Goal: Transaction & Acquisition: Purchase product/service

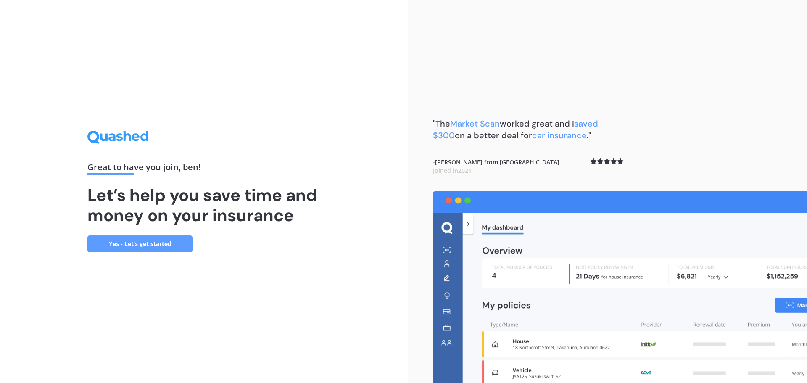
click at [144, 243] on link "Yes - Let’s get started" at bounding box center [139, 243] width 105 height 17
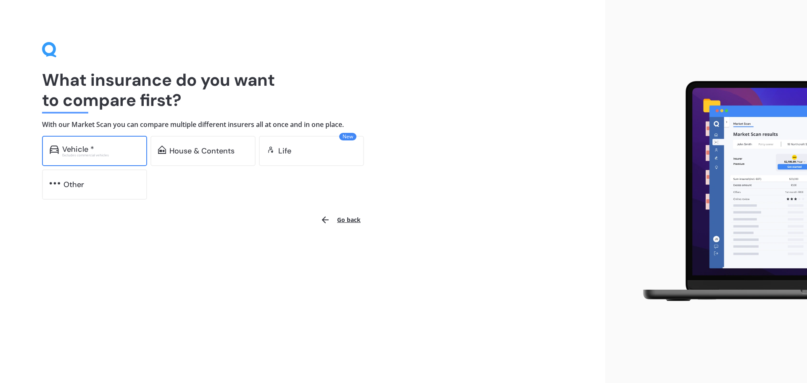
click at [124, 161] on div "Vehicle * Excludes commercial vehicles" at bounding box center [94, 151] width 105 height 30
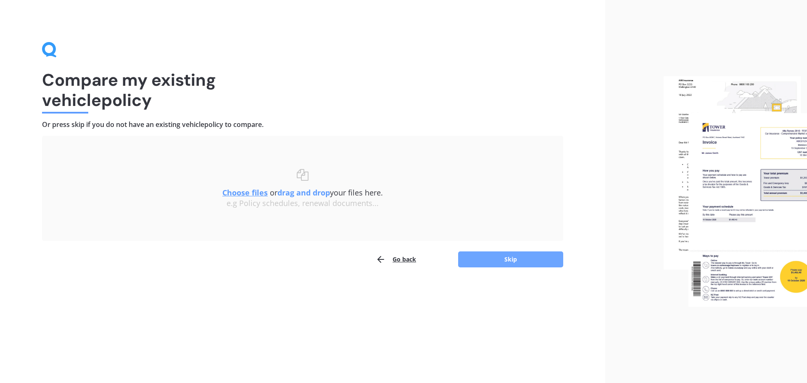
click at [496, 261] on button "Skip" at bounding box center [510, 259] width 105 height 16
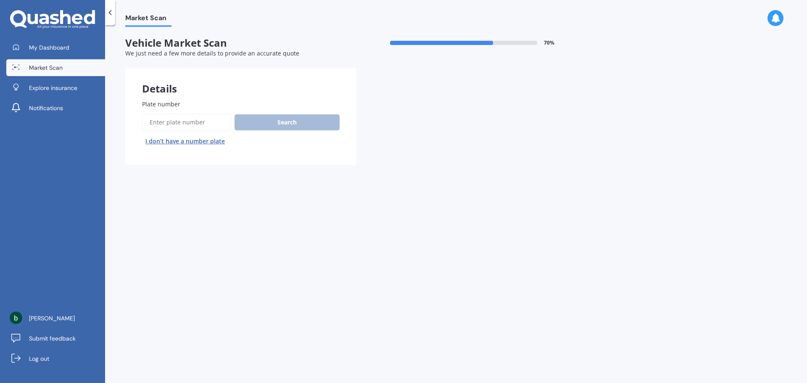
click at [192, 123] on input "Plate number" at bounding box center [186, 122] width 89 height 18
type input "NRN950"
click at [290, 129] on button "Search" at bounding box center [286, 122] width 105 height 16
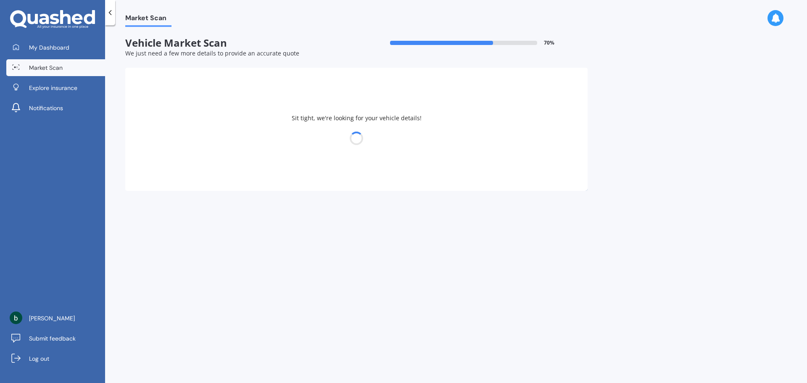
select select "MAZDA"
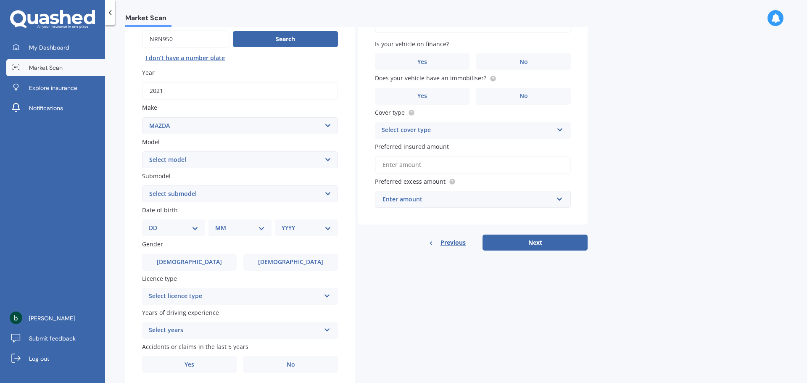
scroll to position [84, 0]
click at [205, 163] on select "Select model 121 2 3 323 323 / Familia 6 626 929 Atenza Autozam Axela AZ3 B2000…" at bounding box center [240, 158] width 196 height 17
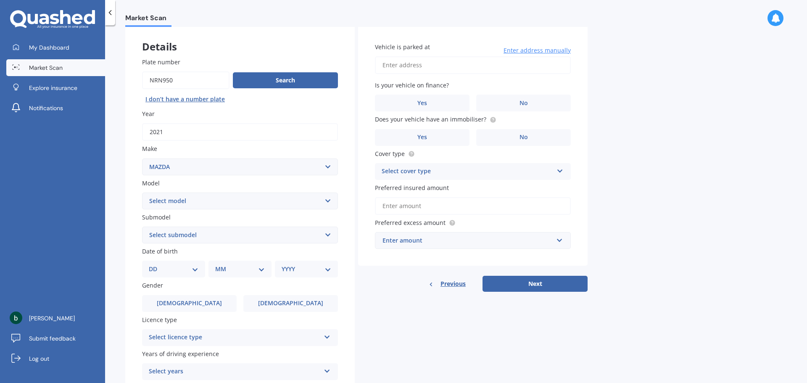
click at [201, 205] on select "Select model 121 2 3 323 323 / Familia 6 626 929 Atenza Autozam Axela AZ3 B2000…" at bounding box center [240, 200] width 196 height 17
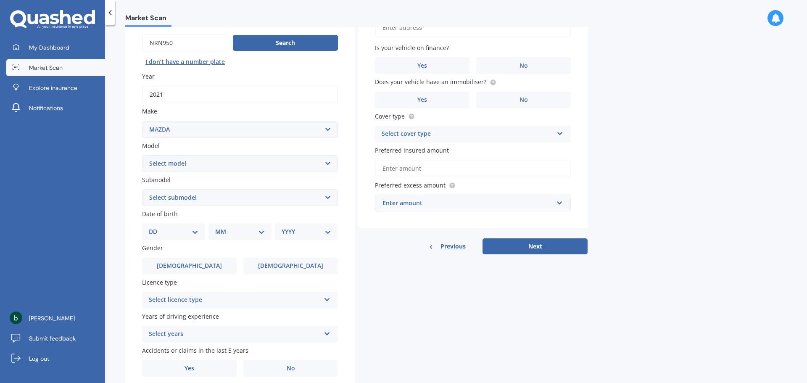
scroll to position [112, 0]
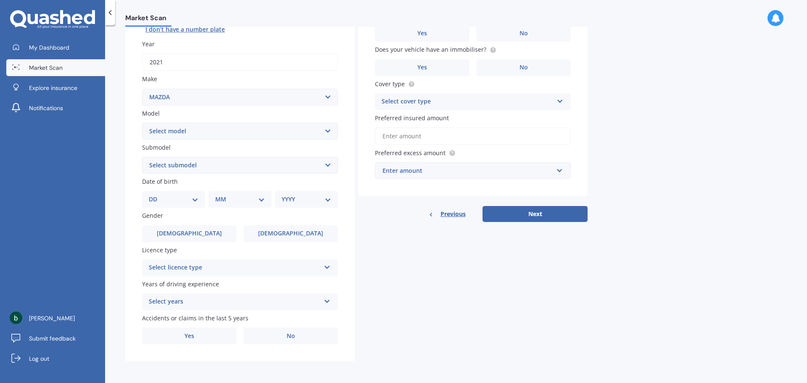
click at [227, 133] on select "Select model 121 2 3 323 323 / Familia 6 626 929 Atenza Autozam Axela AZ3 B2000…" at bounding box center [240, 131] width 196 height 17
select select "CX9"
click at [142, 123] on select "Select model 121 2 3 323 323 / Familia 6 626 929 Atenza Autozam Axela AZ3 B2000…" at bounding box center [240, 131] width 196 height 17
click at [197, 169] on select "Select submodel (All) 4WD 4WD Turbo GSX" at bounding box center [240, 165] width 196 height 17
select select "4WD TURBO"
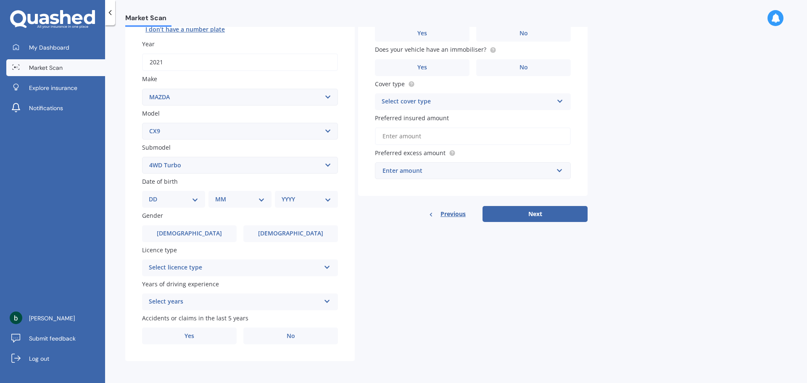
click at [142, 157] on select "Select submodel (All) 4WD 4WD Turbo GSX" at bounding box center [240, 165] width 196 height 17
click at [189, 202] on select "DD 01 02 03 04 05 06 07 08 09 10 11 12 13 14 15 16 17 18 19 20 21 22 23 24 25 2…" at bounding box center [174, 199] width 50 height 9
select select "31"
click at [155, 195] on select "DD 01 02 03 04 05 06 07 08 09 10 11 12 13 14 15 16 17 18 19 20 21 22 23 24 25 2…" at bounding box center [174, 199] width 50 height 9
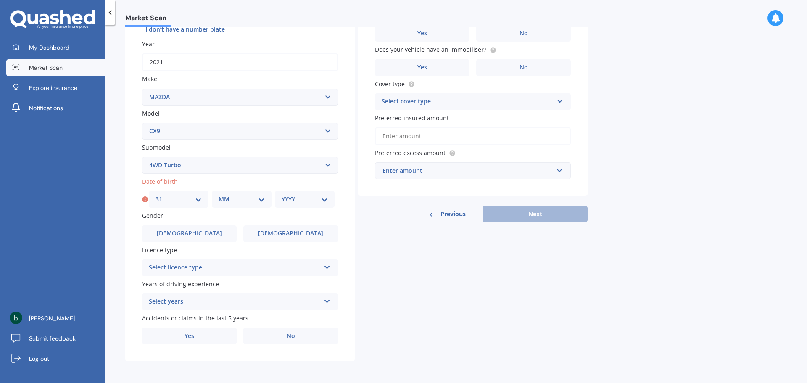
click at [226, 198] on select "MM 01 02 03 04 05 06 07 08 09 10 11 12" at bounding box center [241, 199] width 46 height 9
select select "03"
click at [218, 195] on select "MM 01 02 03 04 05 06 07 08 09 10 11 12" at bounding box center [241, 199] width 46 height 9
click at [319, 200] on select "YYYY 2025 2024 2023 2022 2021 2020 2019 2018 2017 2016 2015 2014 2013 2012 2011…" at bounding box center [304, 199] width 46 height 9
click at [317, 196] on select "YYYY 2025 2024 2023 2022 2021 2020 2019 2018 2017 2016 2015 2014 2013 2012 2011…" at bounding box center [304, 199] width 46 height 9
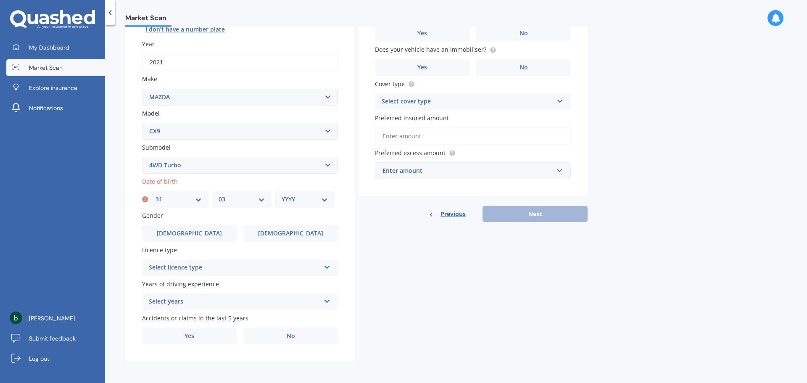
click at [313, 199] on select "YYYY 2025 2024 2023 2022 2021 2020 2019 2018 2017 2016 2015 2014 2013 2012 2011…" at bounding box center [304, 199] width 46 height 9
select select "1985"
click at [281, 195] on select "YYYY 2025 2024 2023 2022 2021 2020 2019 2018 2017 2016 2015 2014 2013 2012 2011…" at bounding box center [304, 199] width 46 height 9
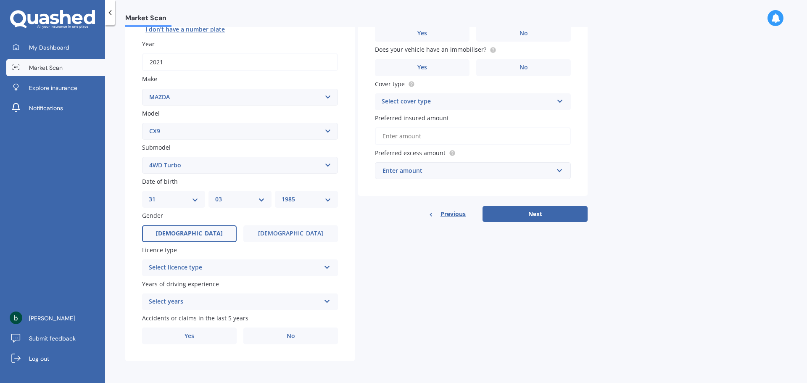
click at [201, 228] on label "[DEMOGRAPHIC_DATA]" at bounding box center [189, 233] width 95 height 17
click at [0, 0] on input "[DEMOGRAPHIC_DATA]" at bounding box center [0, 0] width 0 height 0
click at [189, 238] on label "[DEMOGRAPHIC_DATA]" at bounding box center [189, 233] width 95 height 17
click at [0, 0] on input "[DEMOGRAPHIC_DATA]" at bounding box center [0, 0] width 0 height 0
click at [184, 269] on div "Select licence type" at bounding box center [234, 268] width 171 height 10
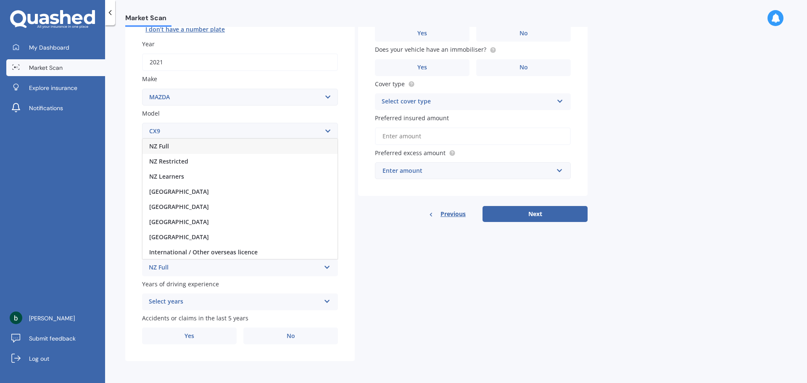
click at [171, 149] on div "NZ Full" at bounding box center [239, 146] width 195 height 15
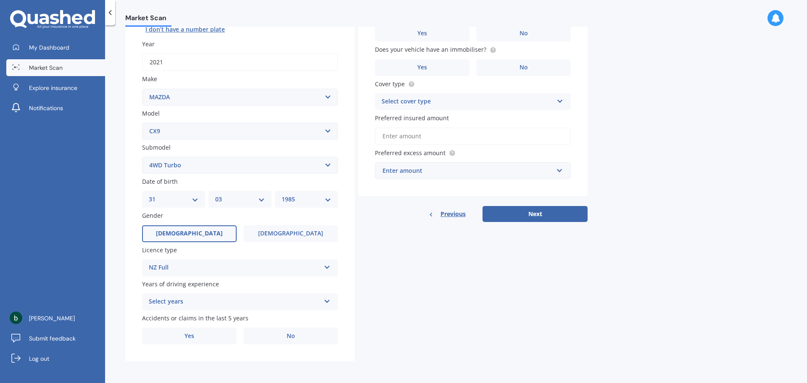
click at [205, 307] on div "Select years" at bounding box center [234, 302] width 171 height 10
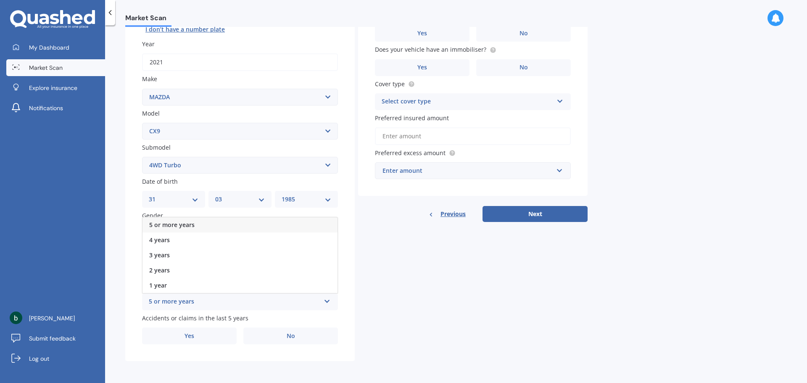
click at [172, 225] on span "5 or more years" at bounding box center [171, 225] width 45 height 8
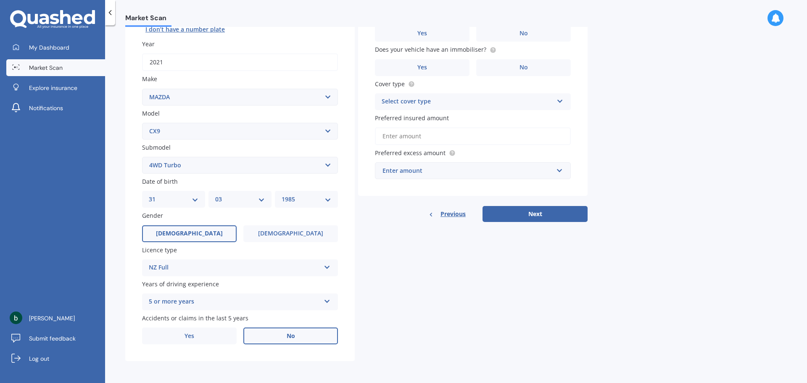
click at [289, 339] on span "No" at bounding box center [291, 335] width 8 height 7
click at [0, 0] on input "No" at bounding box center [0, 0] width 0 height 0
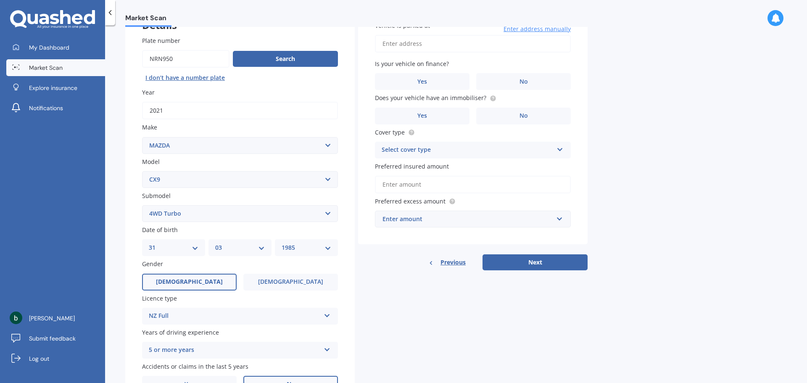
scroll to position [0, 0]
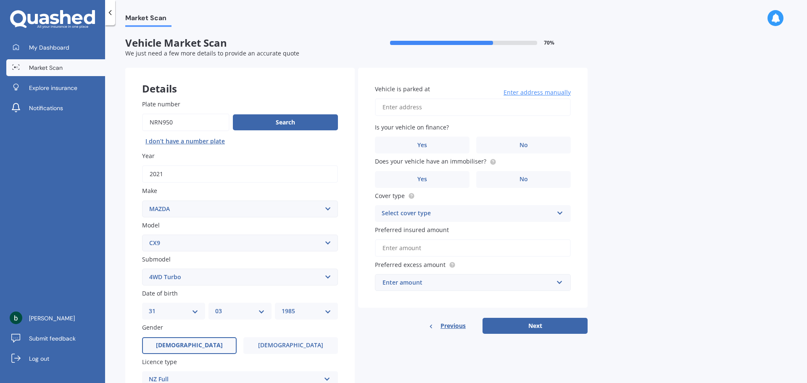
click at [484, 112] on input "Vehicle is parked at" at bounding box center [473, 107] width 196 height 18
type input "[STREET_ADDRESS]"
click at [540, 147] on label "No" at bounding box center [523, 145] width 95 height 17
click at [0, 0] on input "No" at bounding box center [0, 0] width 0 height 0
click at [532, 175] on label "No" at bounding box center [523, 179] width 95 height 17
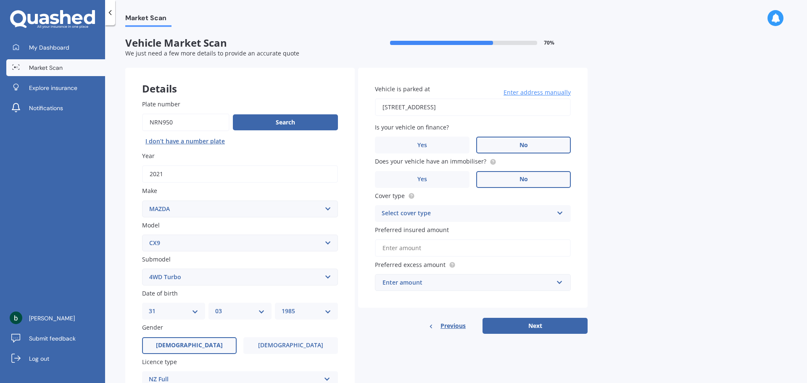
click at [0, 0] on input "No" at bounding box center [0, 0] width 0 height 0
click at [467, 215] on div "Select cover type" at bounding box center [466, 213] width 171 height 10
click at [426, 226] on span "Comprehensive" at bounding box center [404, 230] width 45 height 8
click at [455, 250] on input "Preferred insured amount" at bounding box center [473, 248] width 196 height 18
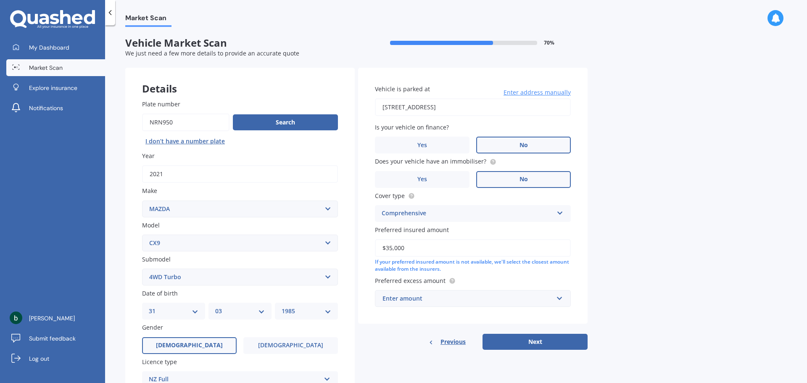
type input "$35,000"
click at [434, 297] on div "Enter amount" at bounding box center [467, 298] width 171 height 9
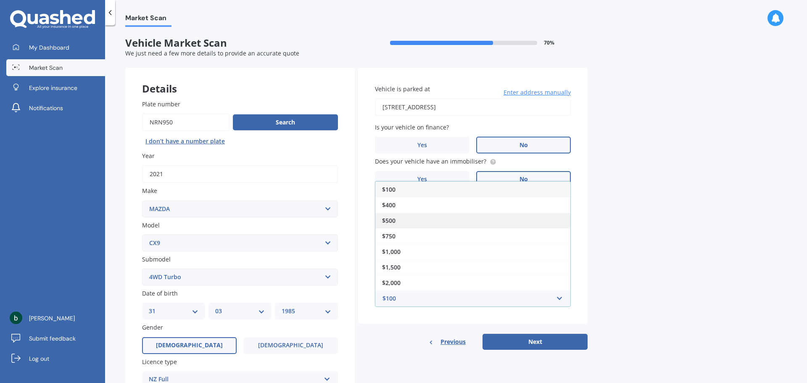
click at [398, 218] on div "$500" at bounding box center [472, 221] width 195 height 16
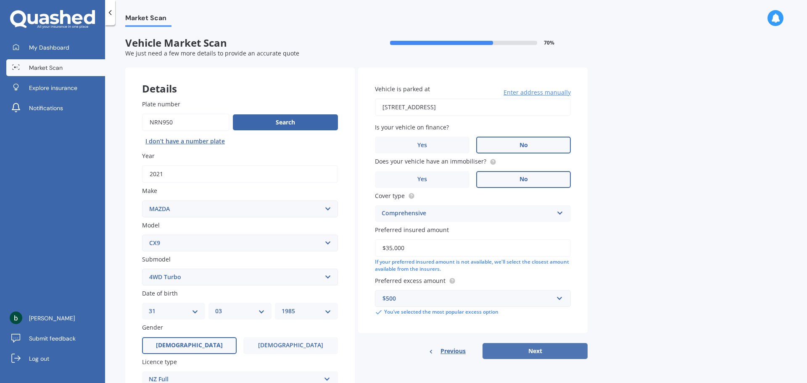
click at [534, 352] on button "Next" at bounding box center [534, 351] width 105 height 16
select select "31"
select select "03"
select select "1985"
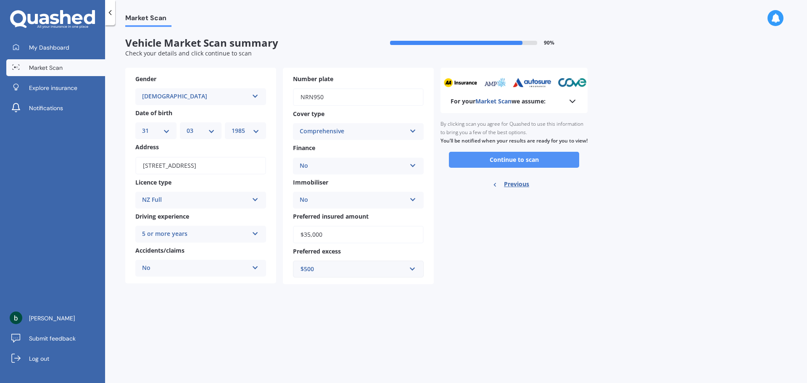
click at [538, 168] on button "Continue to scan" at bounding box center [514, 160] width 130 height 16
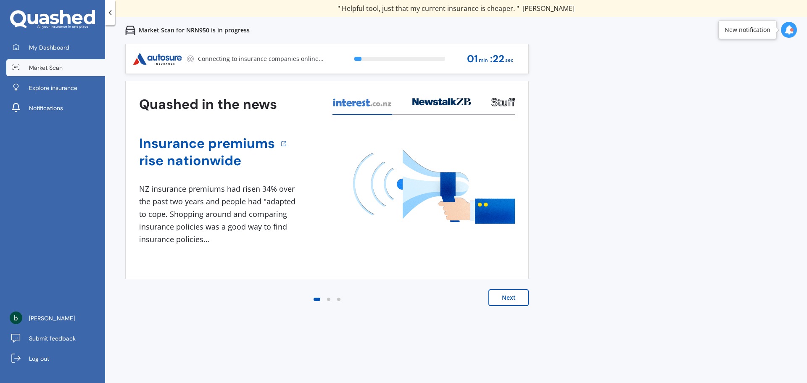
click at [507, 304] on button "Next" at bounding box center [508, 297] width 40 height 17
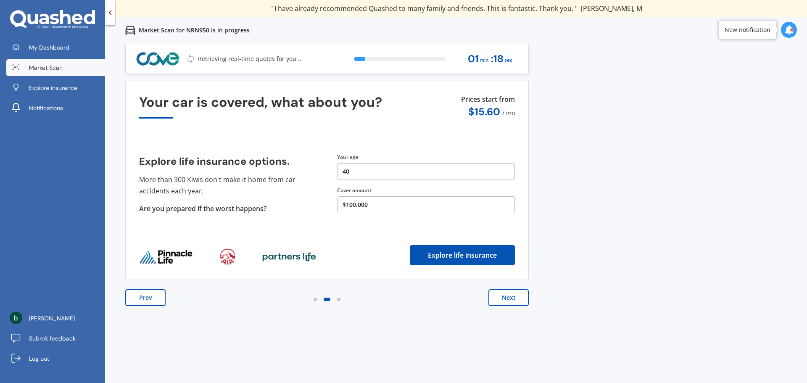
click at [507, 304] on button "Next" at bounding box center [508, 297] width 40 height 17
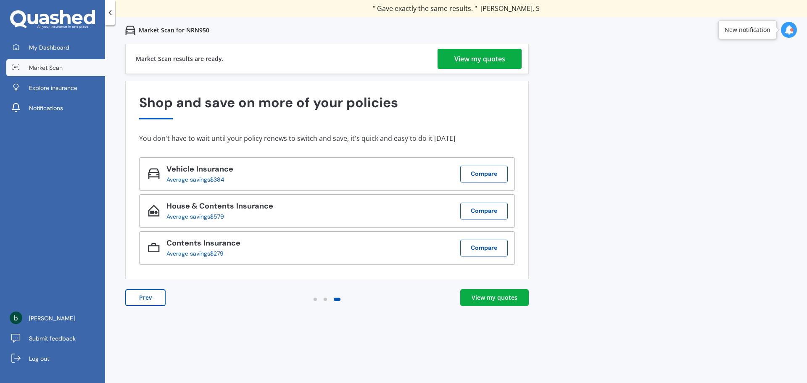
click at [493, 67] on div "View my quotes" at bounding box center [479, 59] width 51 height 20
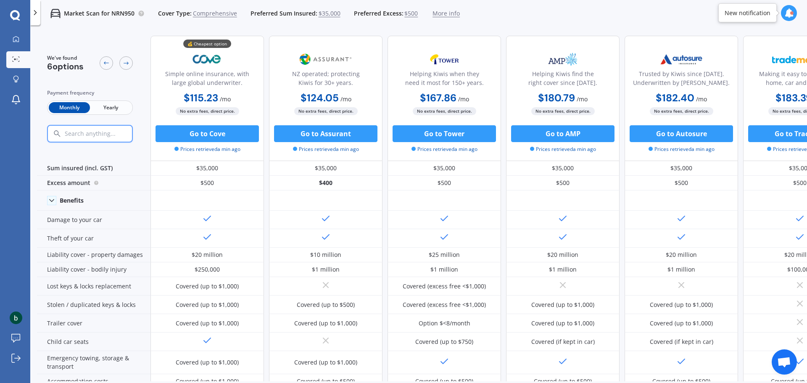
click at [113, 107] on span "Yearly" at bounding box center [110, 107] width 41 height 11
